Goal: Find specific page/section: Find specific page/section

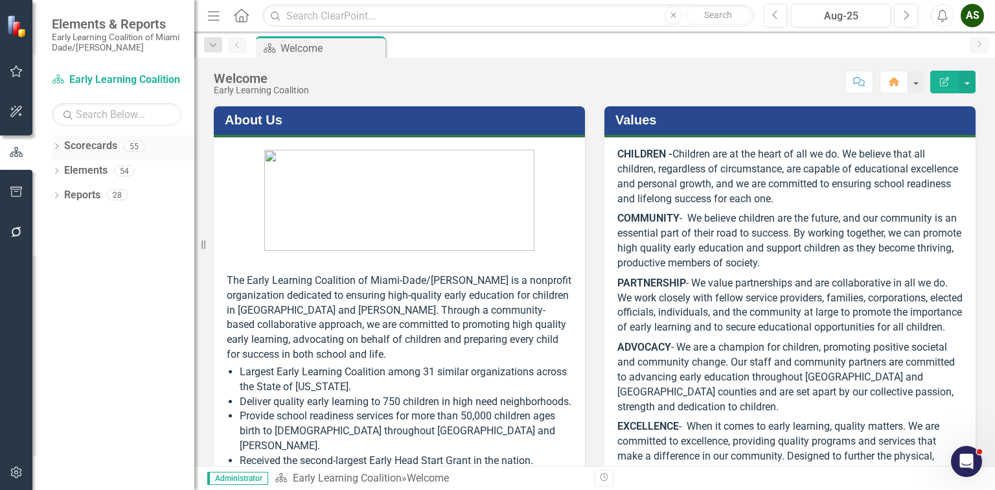
click at [56, 148] on icon at bounding box center [56, 146] width 3 height 6
click at [62, 170] on icon "Dropdown" at bounding box center [63, 171] width 10 height 8
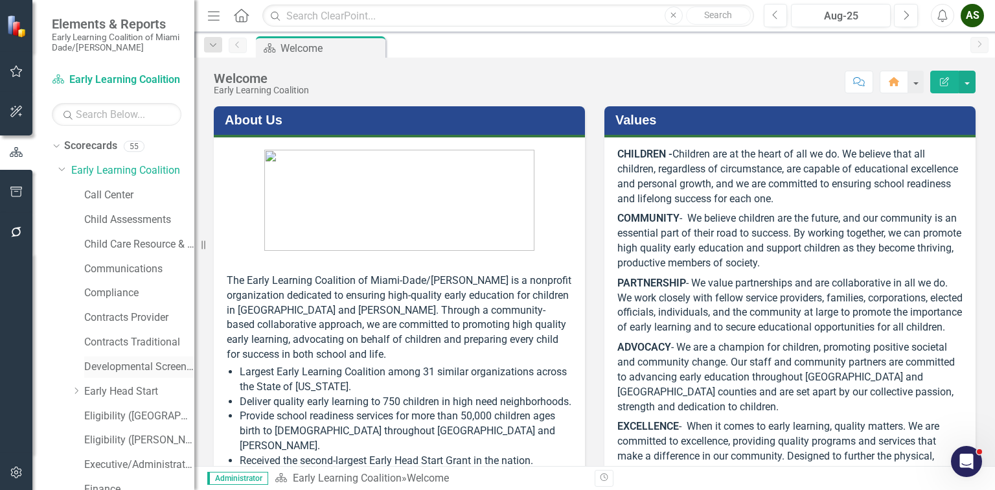
click at [150, 371] on link "Developmental Screening Compliance" at bounding box center [139, 367] width 110 height 15
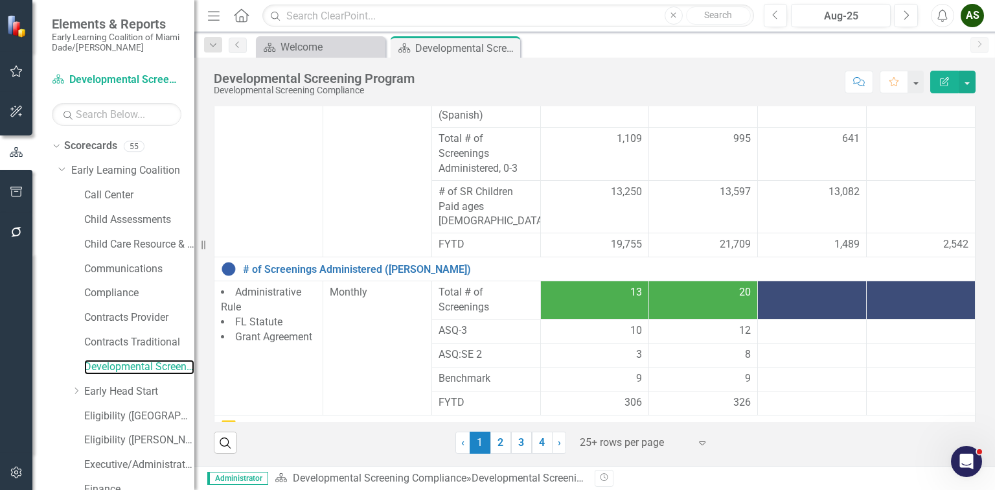
scroll to position [415, 0]
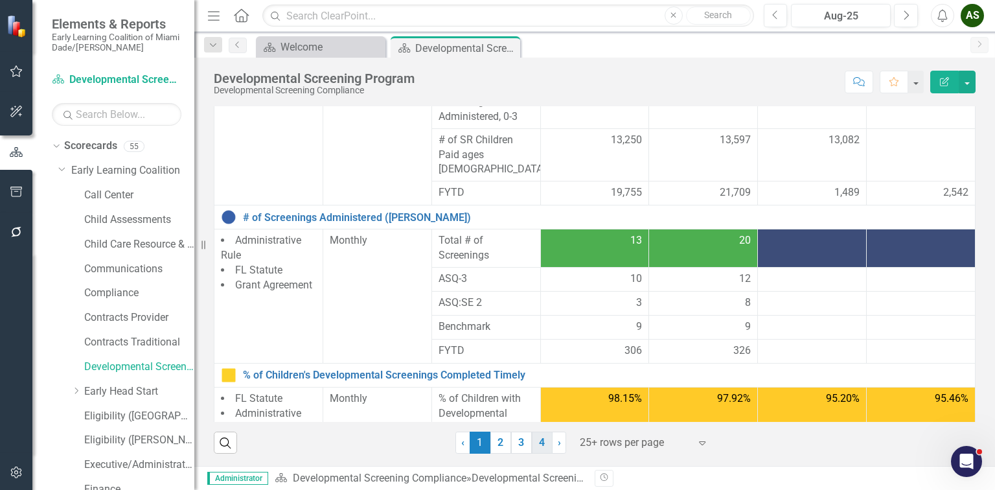
click at [542, 441] on link "4" at bounding box center [542, 442] width 21 height 22
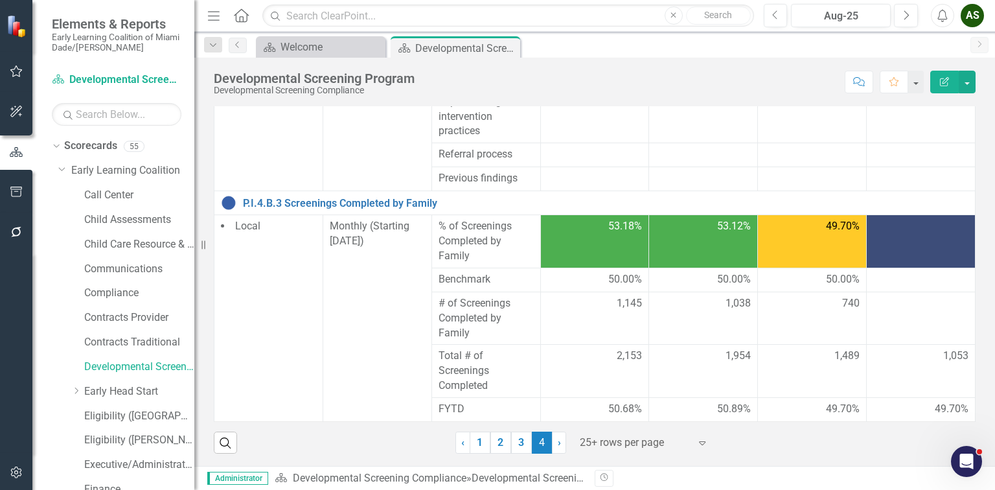
scroll to position [570, 0]
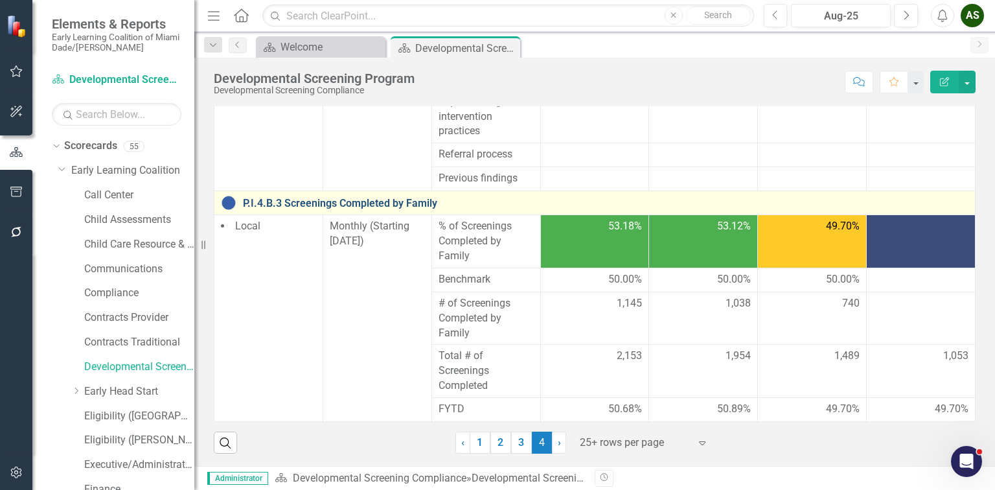
click at [397, 209] on link "P.I.4.B.3 Screenings Completed by Family" at bounding box center [606, 204] width 726 height 12
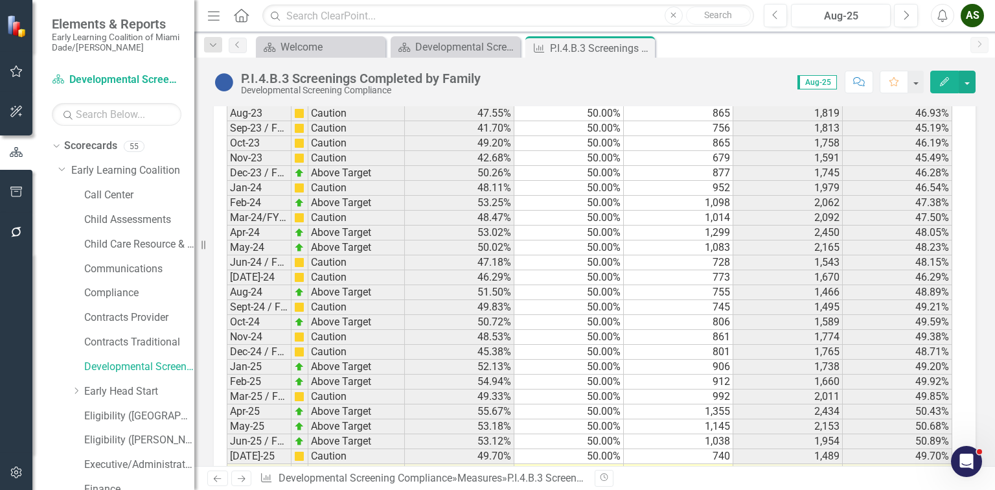
scroll to position [1201, 0]
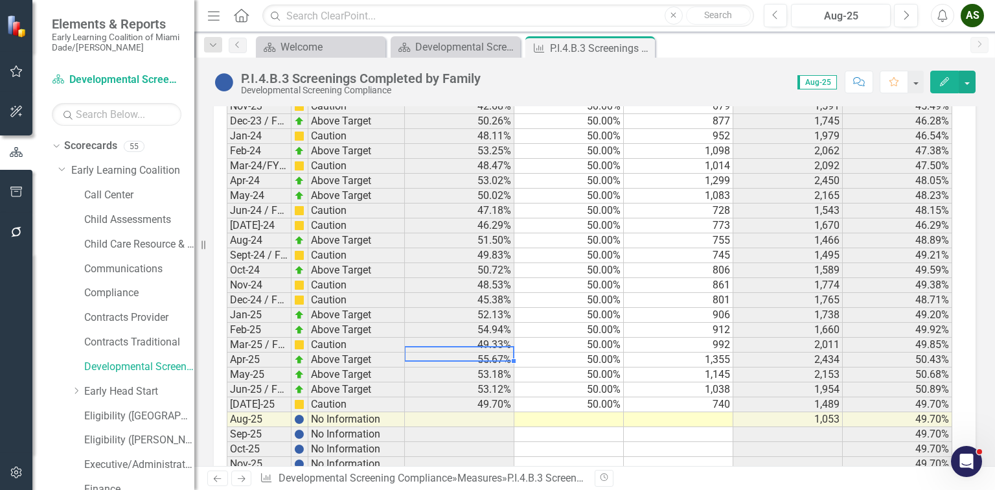
drag, startPoint x: 472, startPoint y: 354, endPoint x: 483, endPoint y: 355, distance: 11.0
click at [483, 355] on td "55.67%" at bounding box center [459, 359] width 109 height 15
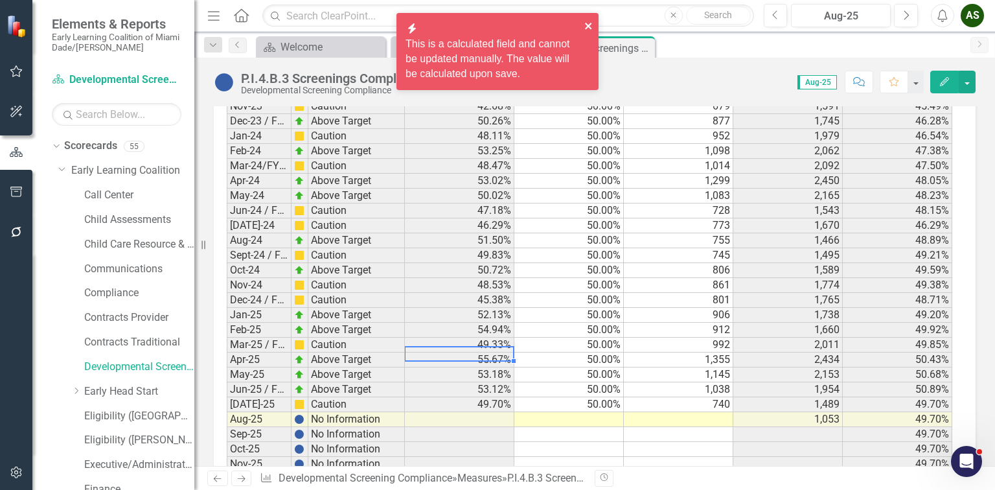
click at [589, 22] on icon "close" at bounding box center [588, 26] width 9 height 10
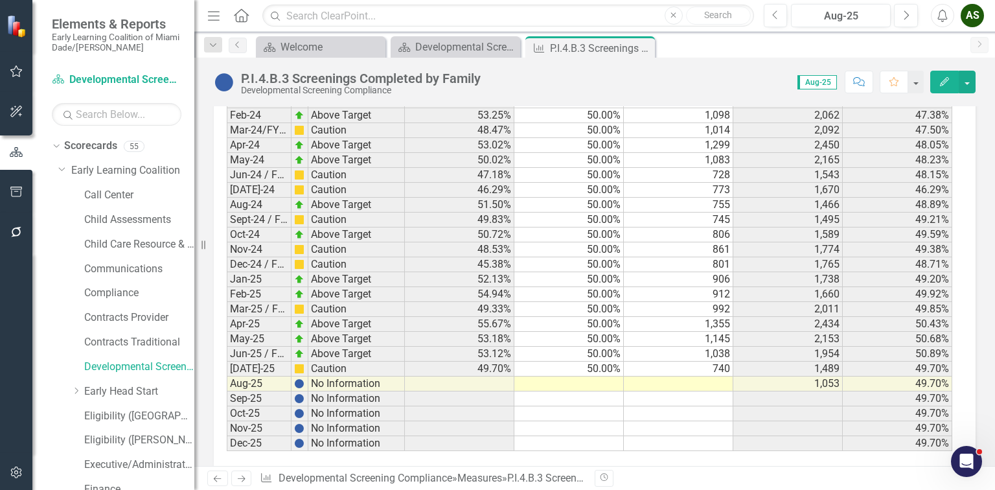
scroll to position [1253, 0]
